Goal: Find specific page/section: Find specific page/section

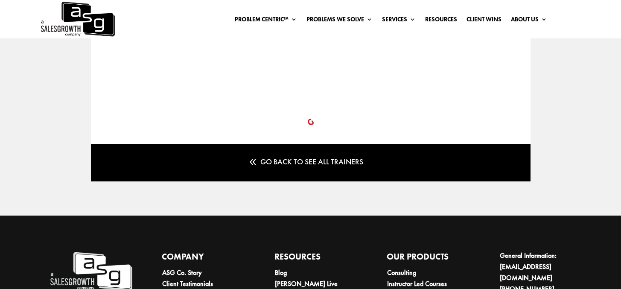
scroll to position [1183, 0]
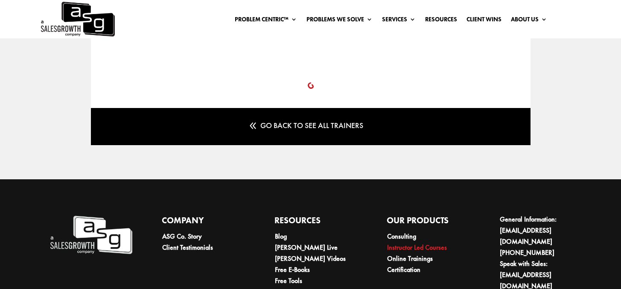
click at [414, 243] on link "Instructor Led Courses" at bounding box center [417, 247] width 60 height 9
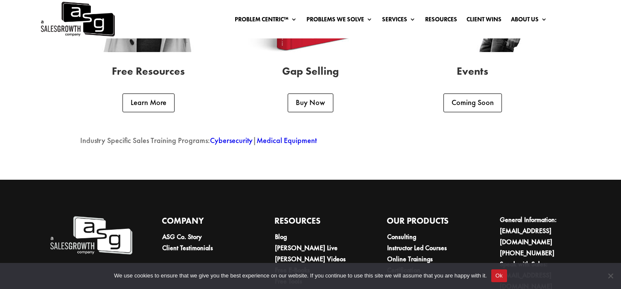
scroll to position [2265, 0]
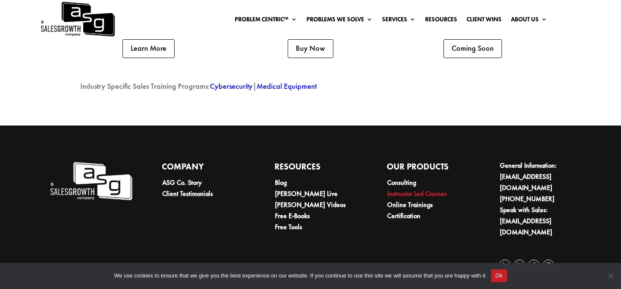
click at [403, 198] on link "Instructor Led Courses" at bounding box center [417, 193] width 60 height 9
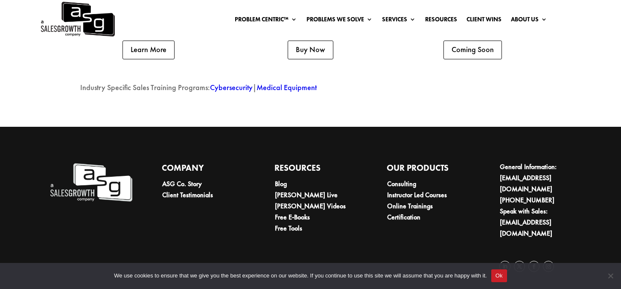
scroll to position [2263, 0]
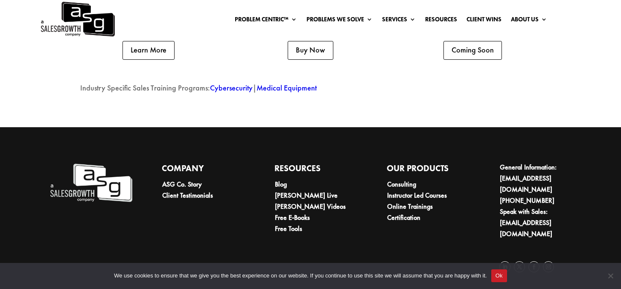
click at [507, 279] on button "Ok" at bounding box center [499, 275] width 16 height 13
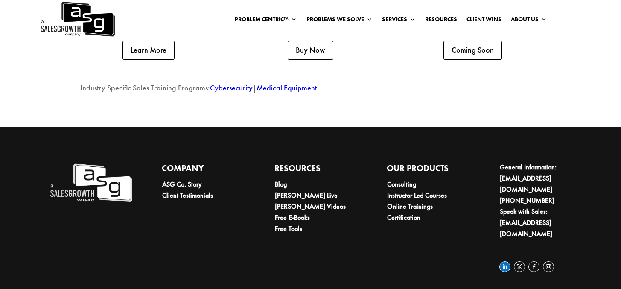
click at [504, 261] on link "Follow" at bounding box center [505, 266] width 11 height 11
